Goal: Task Accomplishment & Management: Manage account settings

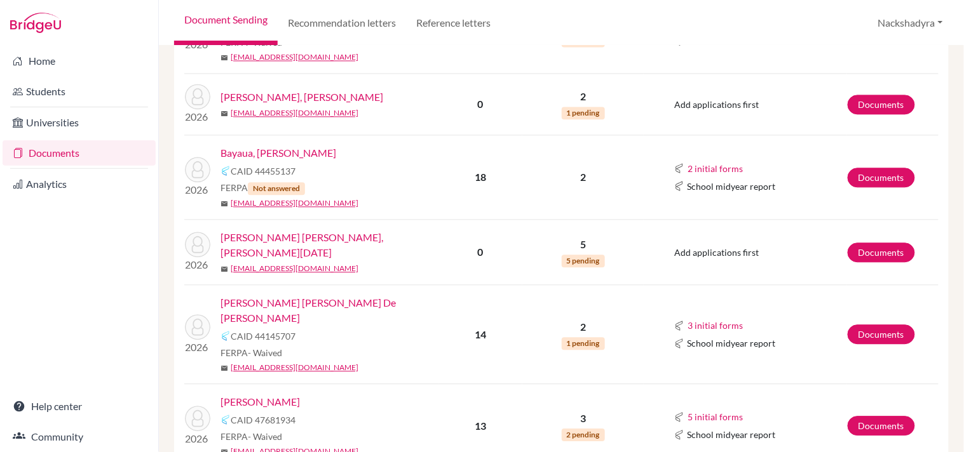
scroll to position [776, 0]
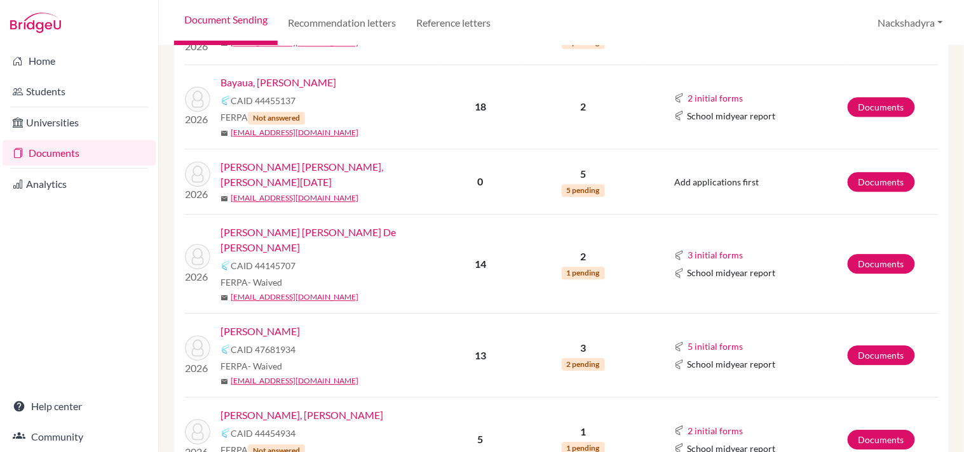
click at [285, 324] on link "[PERSON_NAME]" at bounding box center [259, 331] width 79 height 15
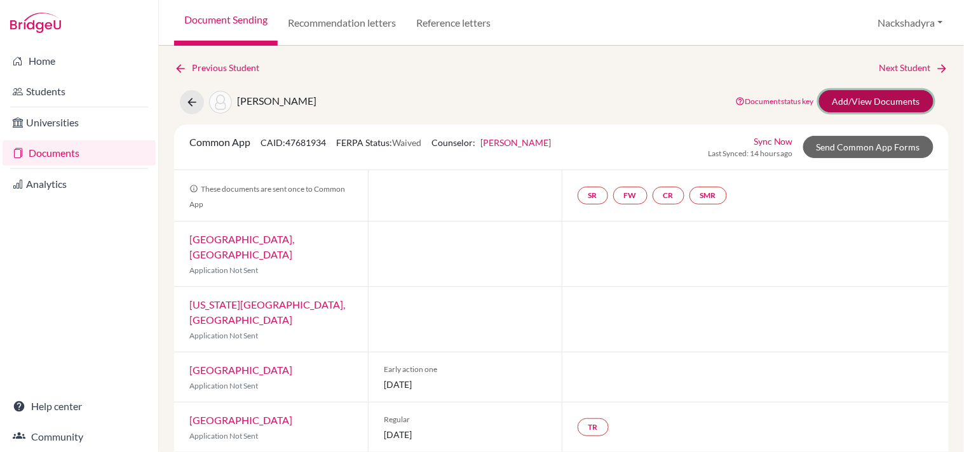
click at [870, 104] on link "Add/View Documents" at bounding box center [876, 101] width 114 height 22
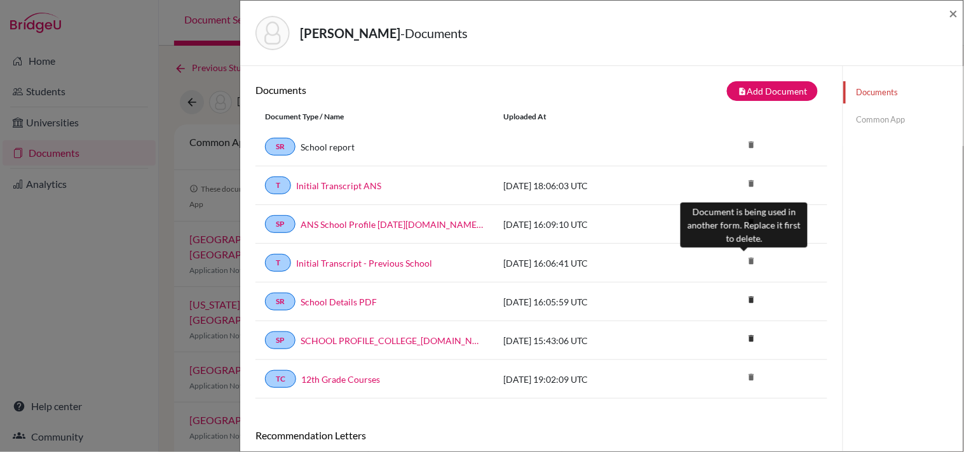
click at [748, 258] on icon "delete" at bounding box center [750, 261] width 19 height 19
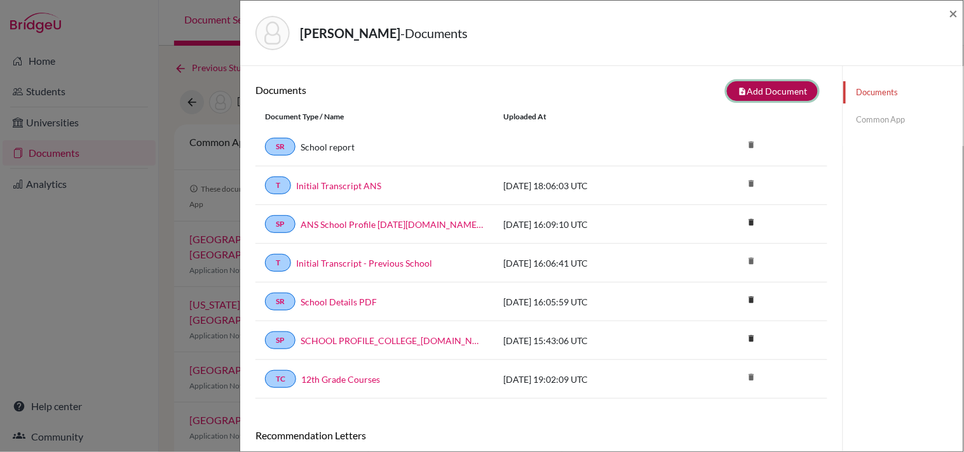
click at [787, 92] on button "note_add Add Document" at bounding box center [772, 91] width 91 height 20
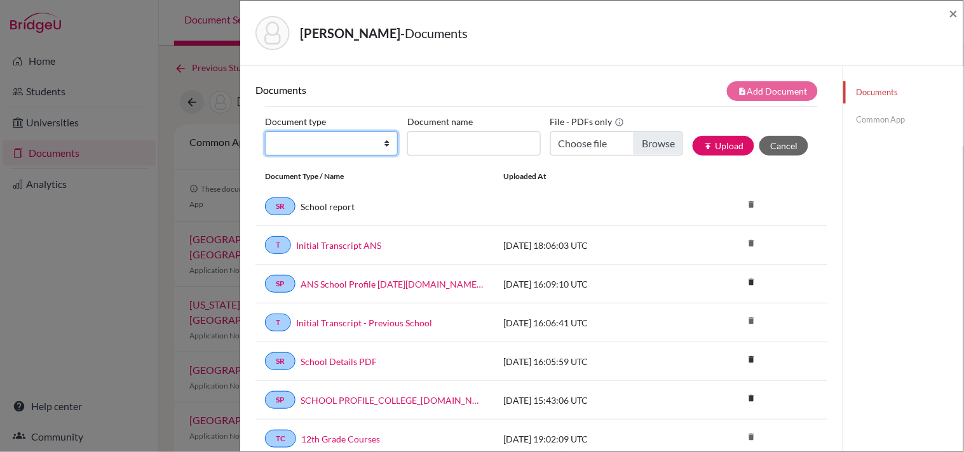
click at [318, 147] on select "Change explanation for Common App reports Counselor recommendation Internationa…" at bounding box center [331, 144] width 133 height 24
select select "2"
click at [265, 132] on select "Change explanation for Common App reports Counselor recommendation Internationa…" at bounding box center [331, 144] width 133 height 24
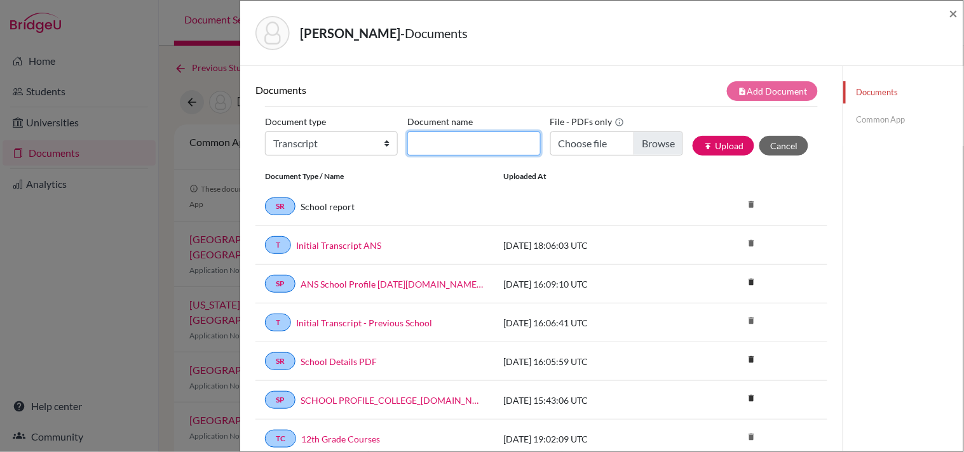
click at [437, 149] on input "Document name" at bounding box center [473, 144] width 133 height 24
click at [513, 126] on div "Document name Initial Transcript" at bounding box center [478, 134] width 142 height 44
click at [511, 143] on input "Initial Transcript" at bounding box center [473, 144] width 133 height 24
click at [529, 149] on input "Initial Transcript - Previous School" at bounding box center [473, 144] width 133 height 24
click at [510, 146] on input "Initial Transcript - Previous School" at bounding box center [473, 144] width 133 height 24
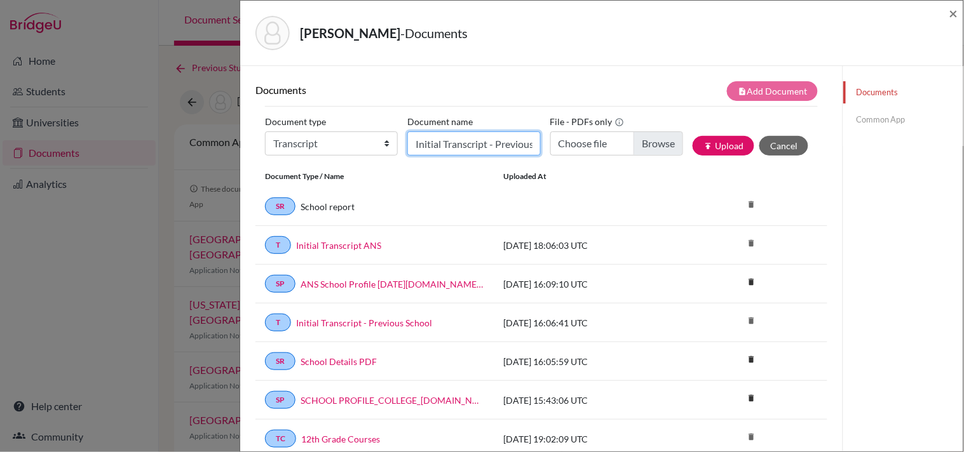
click at [511, 143] on input "Initial Transcript - Previous School" at bounding box center [473, 144] width 133 height 24
paste input "compressed"
type input "Initial Transcript - Previous School (compressed)"
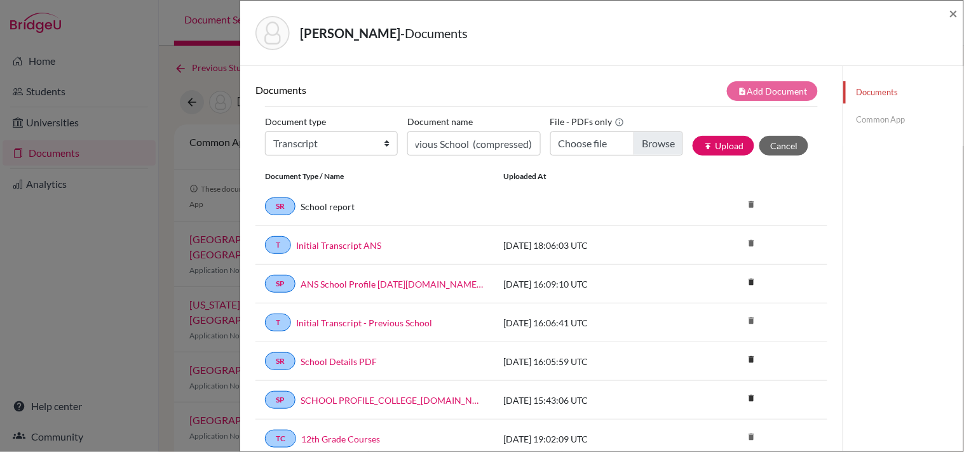
scroll to position [0, 0]
type input "C:\fakepath\Nicole Bergman - Initial Transcript_compressed.pdf"
click at [726, 146] on button "publish Upload" at bounding box center [724, 146] width 62 height 20
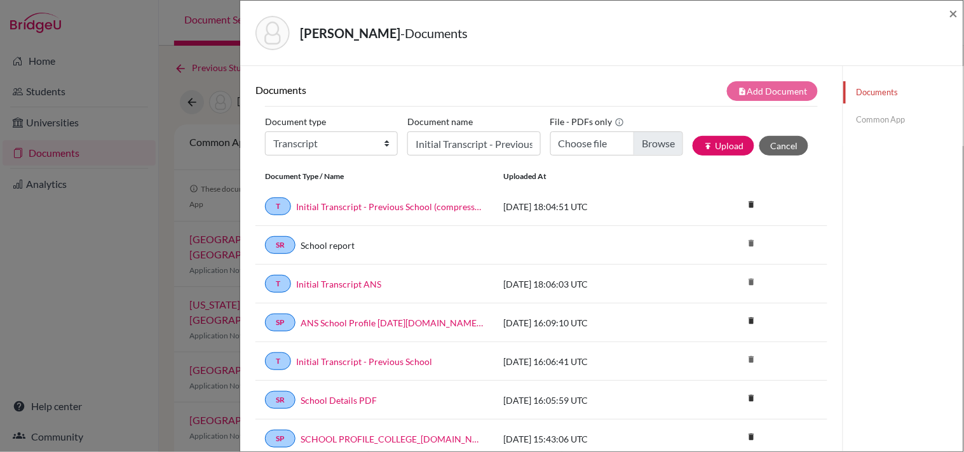
click at [868, 223] on div "Documents Common App" at bounding box center [902, 402] width 121 height 673
click at [952, 13] on span "×" at bounding box center [953, 13] width 9 height 18
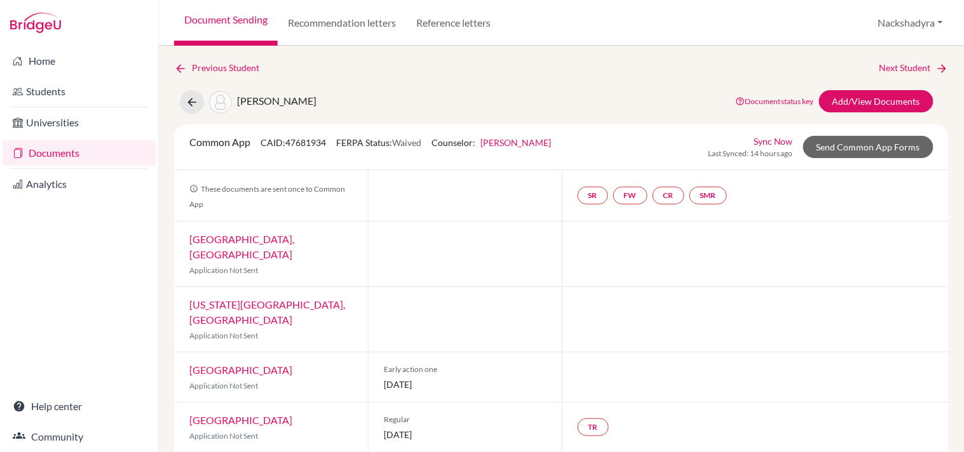
drag, startPoint x: 97, startPoint y: 159, endPoint x: 111, endPoint y: 161, distance: 14.7
click at [96, 159] on link "Documents" at bounding box center [79, 152] width 153 height 25
